Goal: Use online tool/utility: Utilize a website feature to perform a specific function

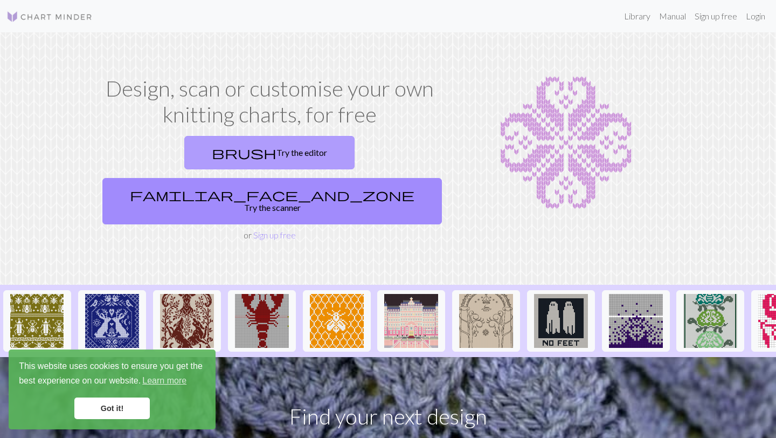
click at [204, 162] on link "brush Try the editor" at bounding box center [269, 152] width 170 height 33
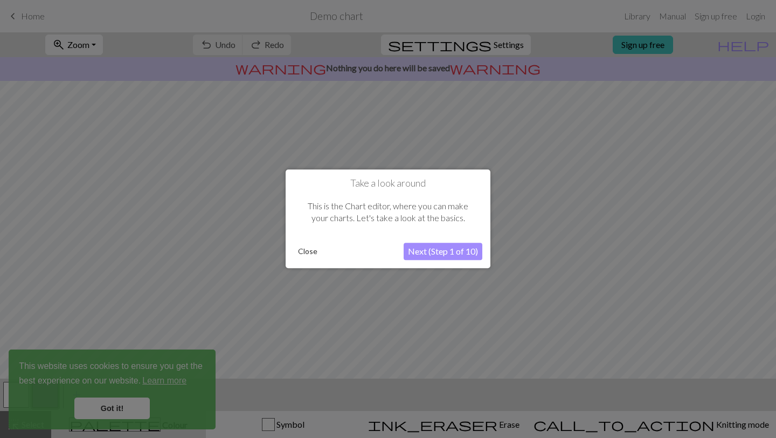
click at [307, 258] on button "Close" at bounding box center [308, 252] width 28 height 16
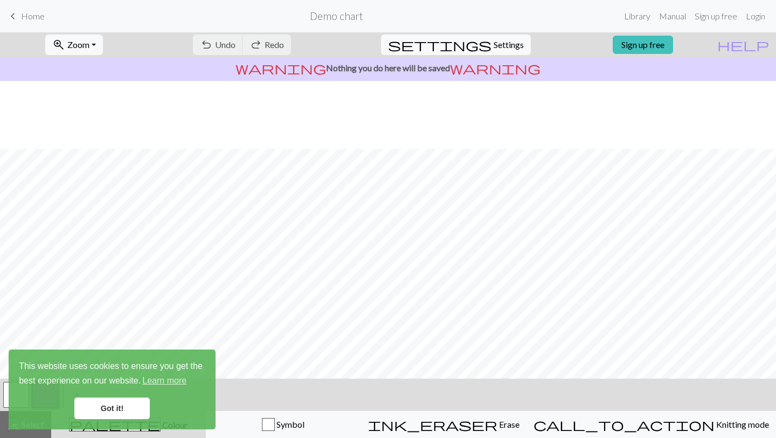
scroll to position [96, 0]
click at [128, 419] on div "This website uses cookies to ensure you get the best experience on our website.…" at bounding box center [112, 389] width 207 height 80
click at [128, 416] on link "Got it!" at bounding box center [111, 408] width 75 height 22
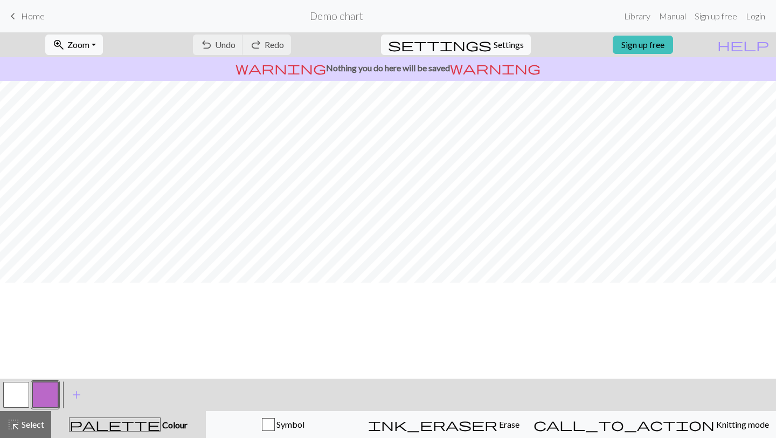
scroll to position [0, 0]
click at [267, 40] on div "undo Undo Undo redo Redo Redo" at bounding box center [242, 44] width 114 height 25
click at [263, 44] on div "undo Undo Undo redo Redo Redo" at bounding box center [242, 44] width 114 height 25
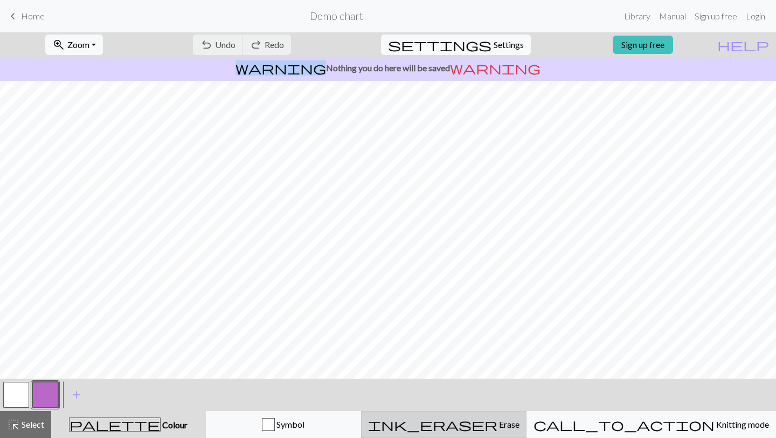
click at [486, 421] on div "ink_eraser Erase Erase" at bounding box center [444, 424] width 152 height 13
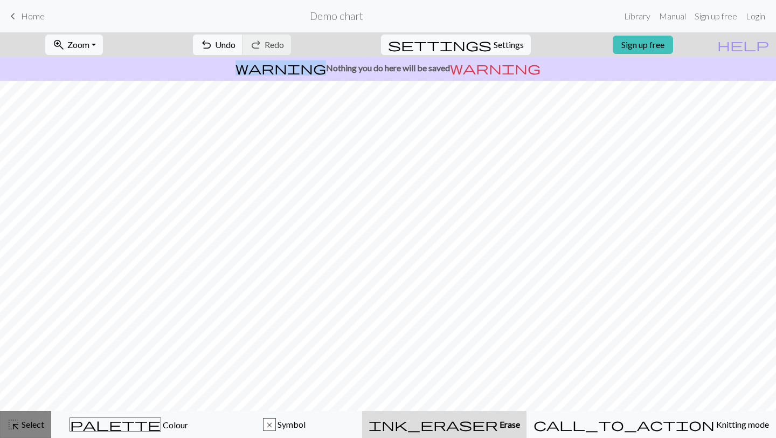
click at [27, 425] on span "Select" at bounding box center [32, 424] width 24 height 10
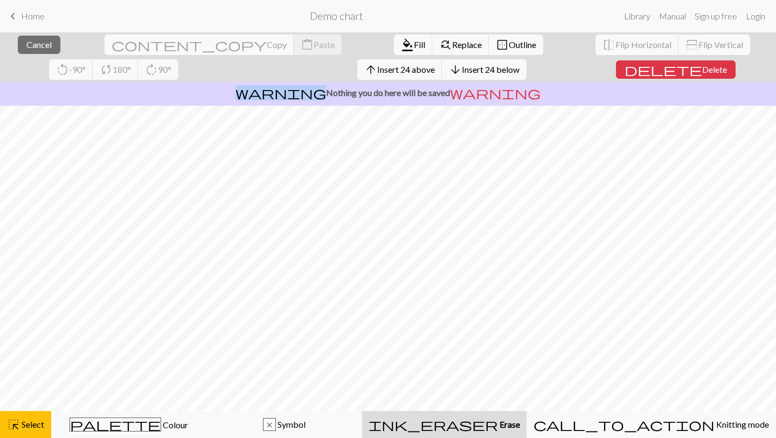
click at [474, 428] on div "ink_eraser Erase Erase" at bounding box center [445, 424] width 152 height 13
click at [489, 422] on span "ink_eraser" at bounding box center [433, 424] width 129 height 15
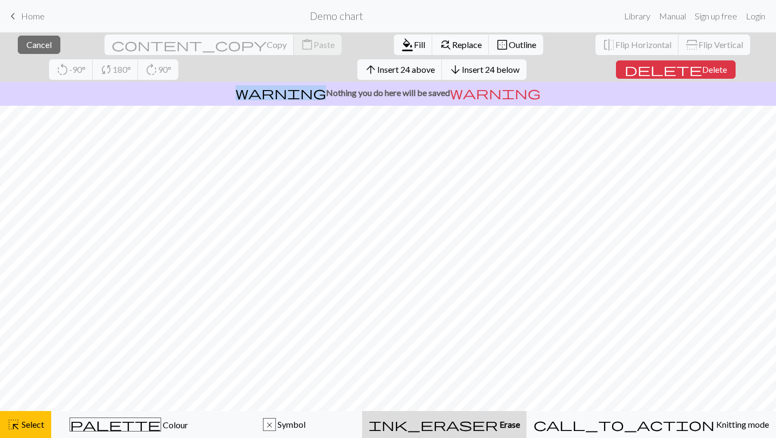
click at [516, 424] on span "Erase" at bounding box center [509, 424] width 22 height 10
click at [511, 428] on span "Erase" at bounding box center [509, 424] width 22 height 10
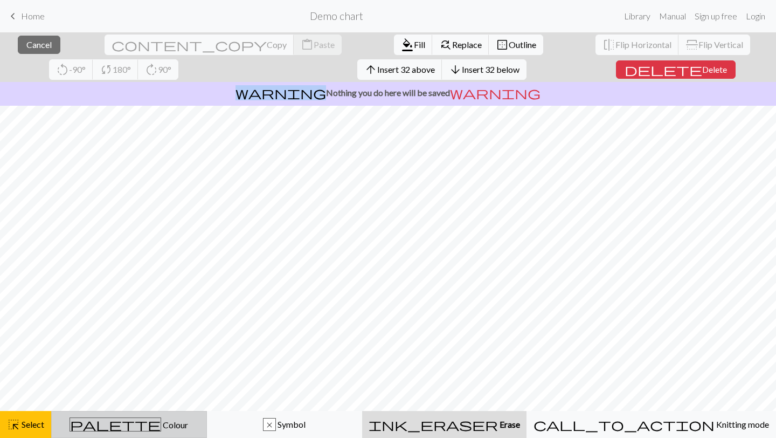
click at [107, 426] on div "palette Colour Colour" at bounding box center [129, 424] width 142 height 14
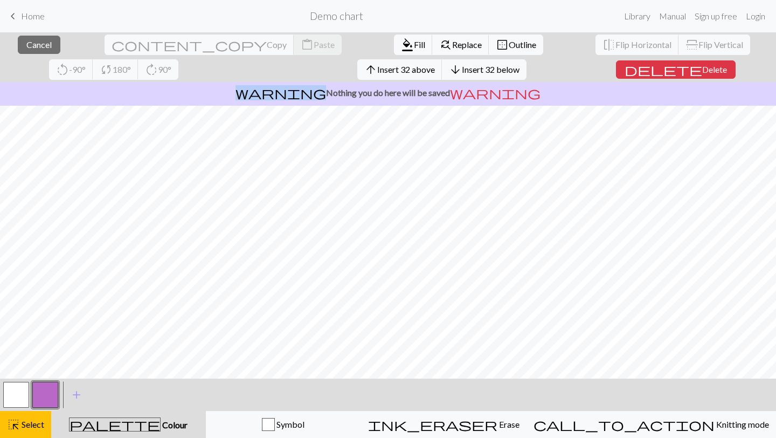
click at [13, 393] on button "button" at bounding box center [16, 395] width 26 height 26
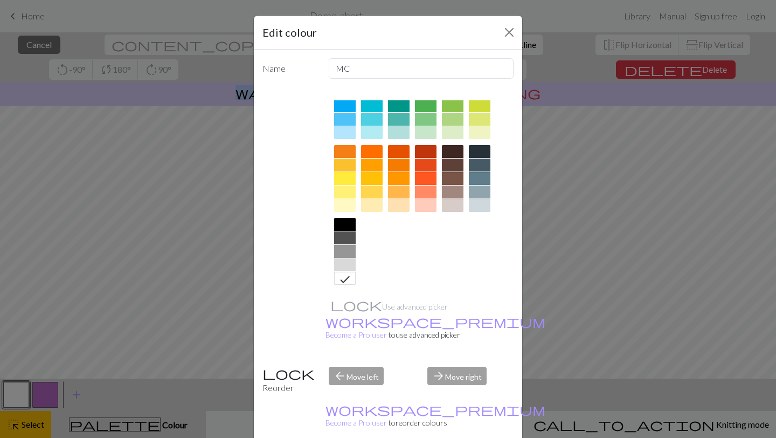
scroll to position [111, 0]
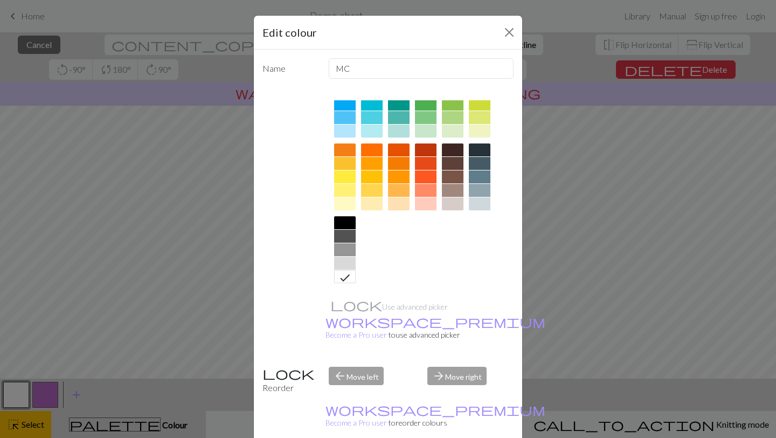
click at [348, 277] on icon at bounding box center [345, 277] width 13 height 13
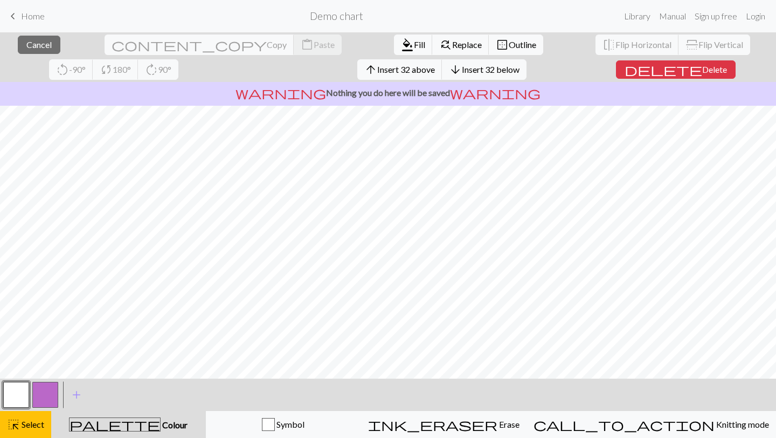
scroll to position [121, 0]
click at [414, 44] on span "Fill" at bounding box center [419, 44] width 11 height 10
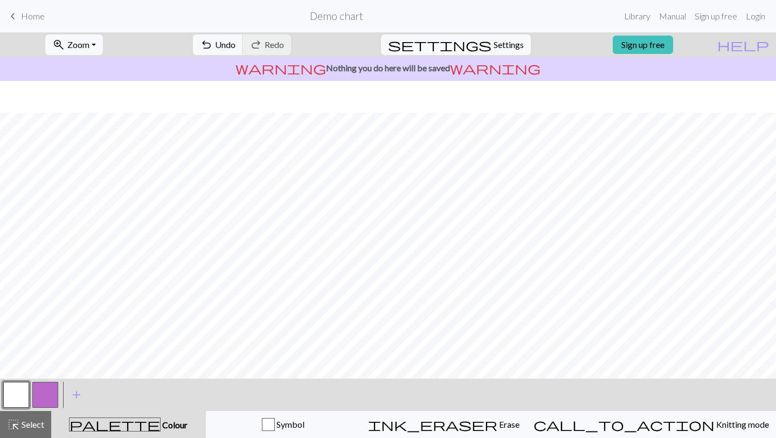
scroll to position [96, 0]
click at [47, 397] on button "button" at bounding box center [45, 395] width 26 height 26
click at [48, 397] on button "button" at bounding box center [45, 395] width 26 height 26
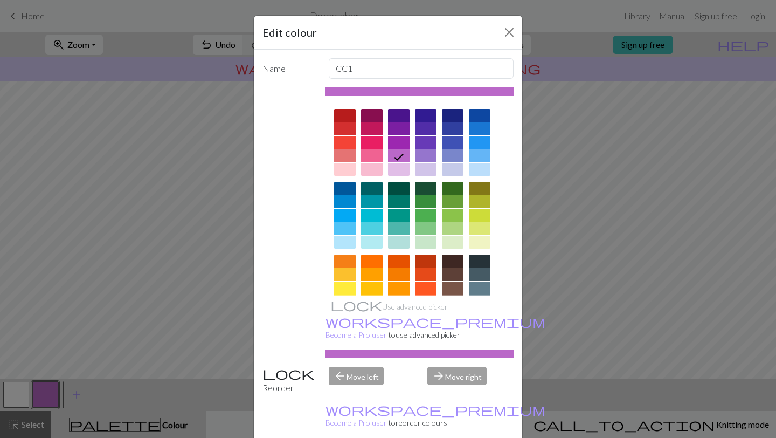
click at [481, 261] on div at bounding box center [480, 260] width 22 height 13
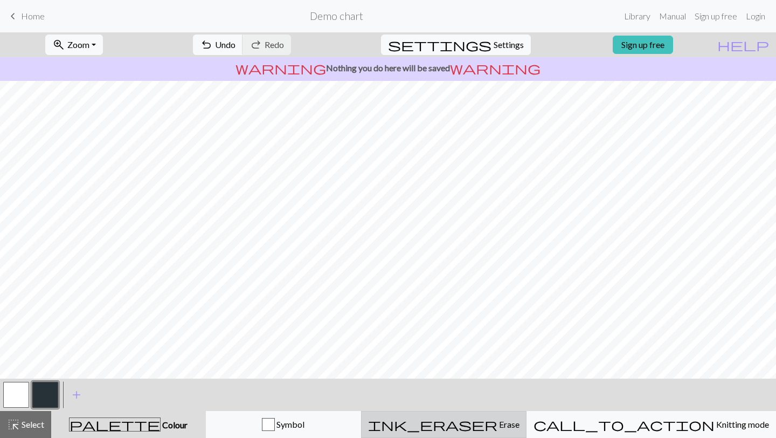
click at [512, 426] on span "Erase" at bounding box center [509, 424] width 22 height 10
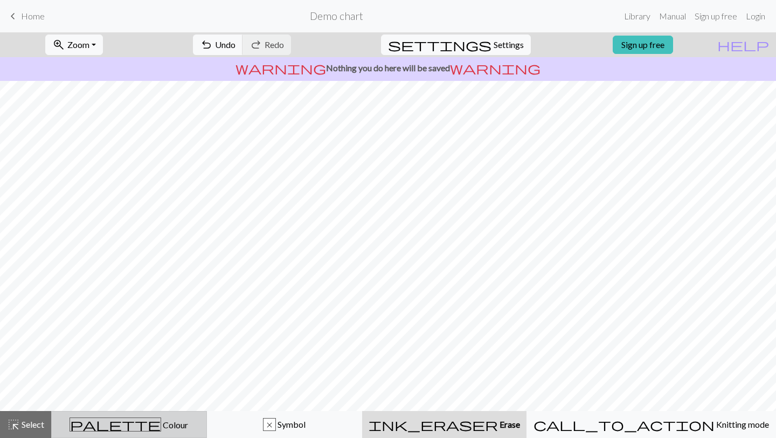
click at [173, 428] on div "palette Colour Colour" at bounding box center [129, 424] width 142 height 14
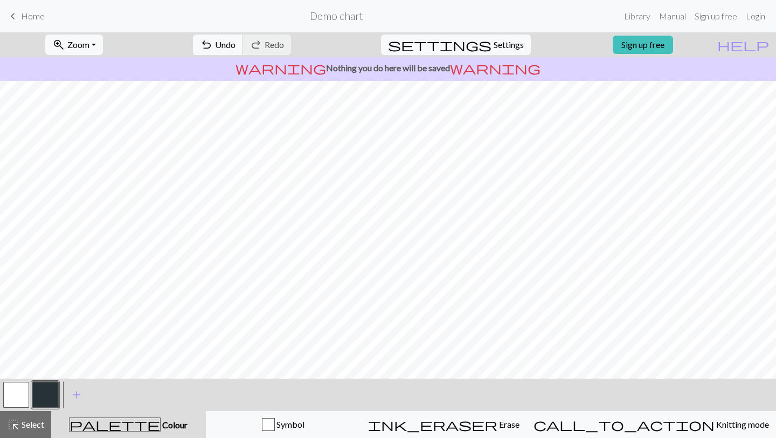
click at [50, 389] on button "button" at bounding box center [45, 395] width 26 height 26
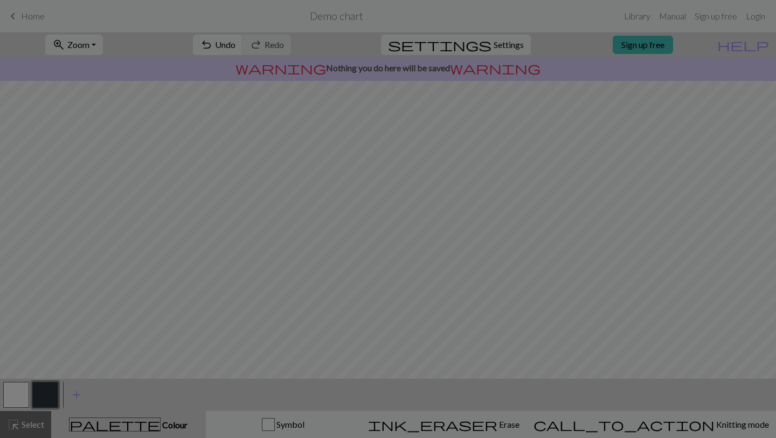
scroll to position [27, 0]
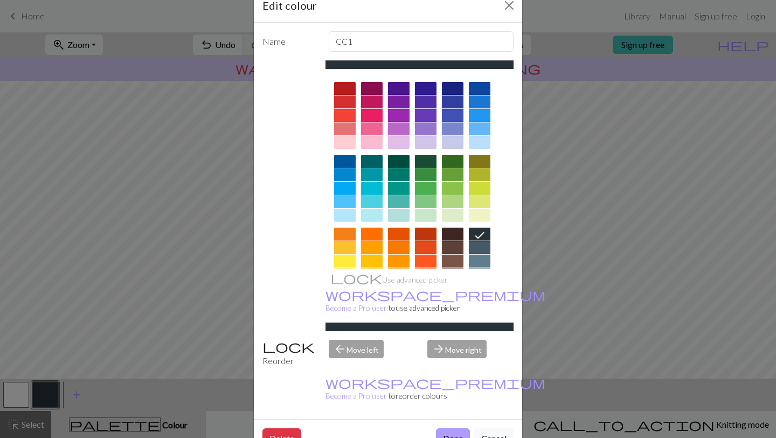
click at [460, 428] on button "Done" at bounding box center [453, 438] width 34 height 20
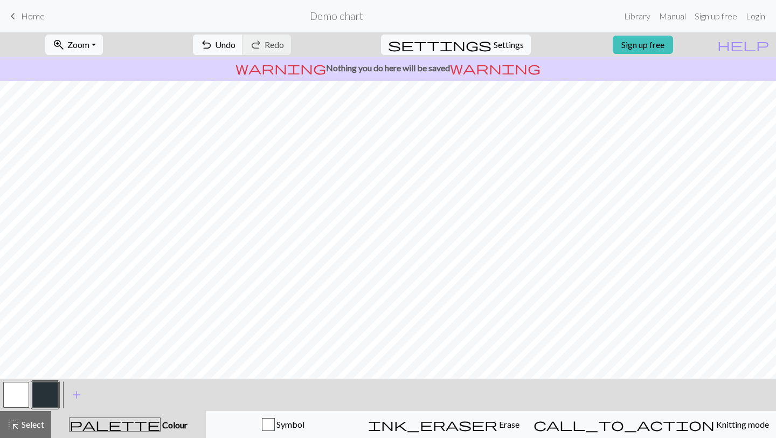
scroll to position [96, 0]
click at [25, 397] on button "button" at bounding box center [16, 395] width 26 height 26
click at [47, 393] on button "button" at bounding box center [45, 395] width 26 height 26
click at [15, 398] on button "button" at bounding box center [16, 395] width 26 height 26
click at [56, 399] on button "button" at bounding box center [45, 395] width 26 height 26
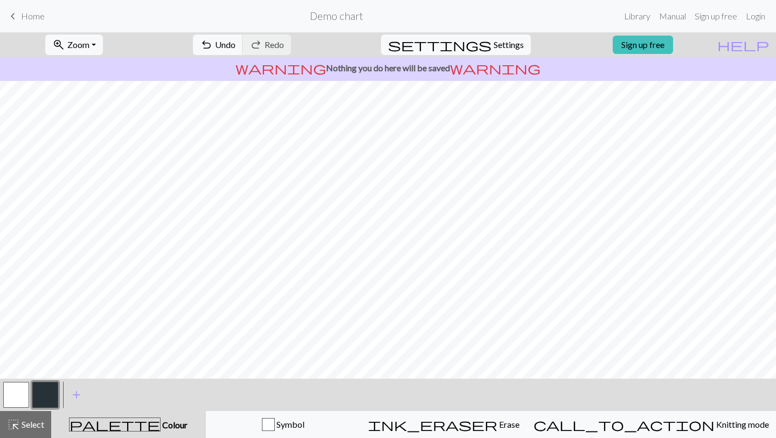
click at [11, 401] on button "button" at bounding box center [16, 395] width 26 height 26
click at [33, 402] on button "button" at bounding box center [45, 395] width 26 height 26
click at [16, 393] on button "button" at bounding box center [16, 395] width 26 height 26
click at [43, 396] on button "button" at bounding box center [45, 395] width 26 height 26
click at [15, 396] on button "button" at bounding box center [16, 395] width 26 height 26
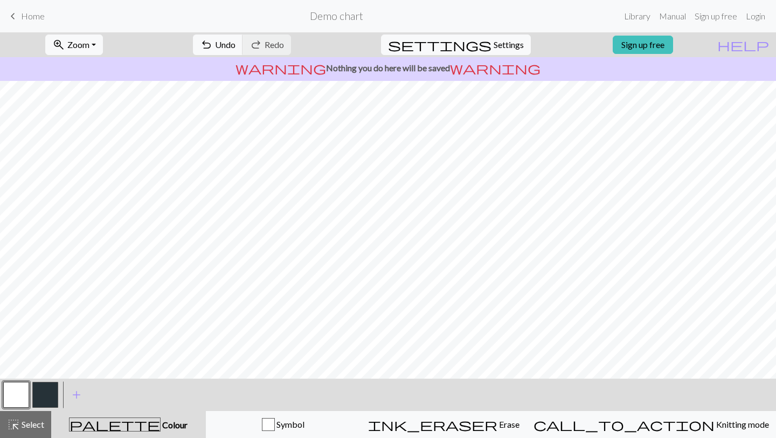
click at [43, 392] on button "button" at bounding box center [45, 395] width 26 height 26
click at [26, 398] on button "button" at bounding box center [16, 395] width 26 height 26
click at [51, 389] on button "button" at bounding box center [45, 395] width 26 height 26
click at [19, 394] on button "button" at bounding box center [16, 395] width 26 height 26
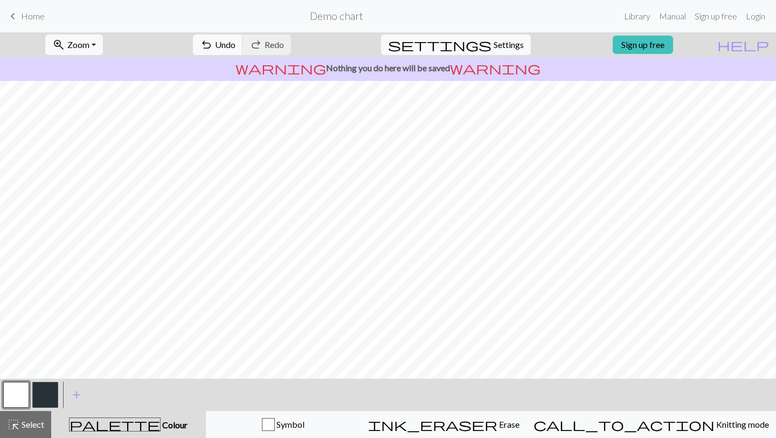
click at [53, 394] on button "button" at bounding box center [45, 395] width 26 height 26
click at [8, 395] on button "button" at bounding box center [16, 395] width 26 height 26
click at [50, 386] on button "button" at bounding box center [45, 395] width 26 height 26
click at [9, 402] on button "button" at bounding box center [16, 395] width 26 height 26
click at [52, 394] on button "button" at bounding box center [45, 395] width 26 height 26
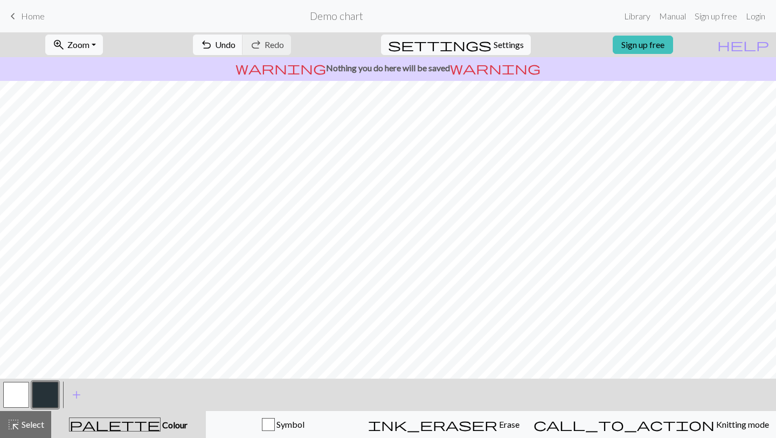
click at [17, 392] on button "button" at bounding box center [16, 395] width 26 height 26
click at [47, 400] on button "button" at bounding box center [45, 395] width 26 height 26
click at [9, 398] on button "button" at bounding box center [16, 395] width 26 height 26
